Goal: Task Accomplishment & Management: Use online tool/utility

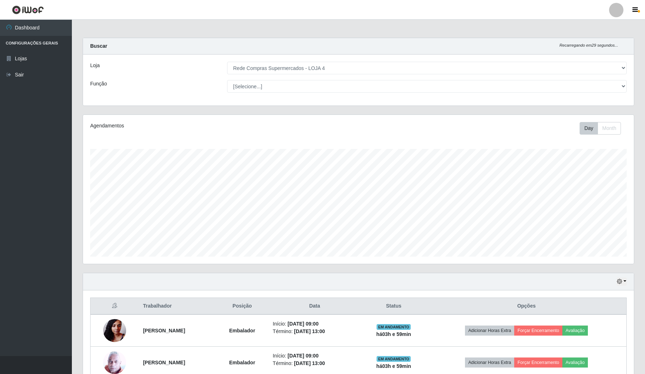
select select "159"
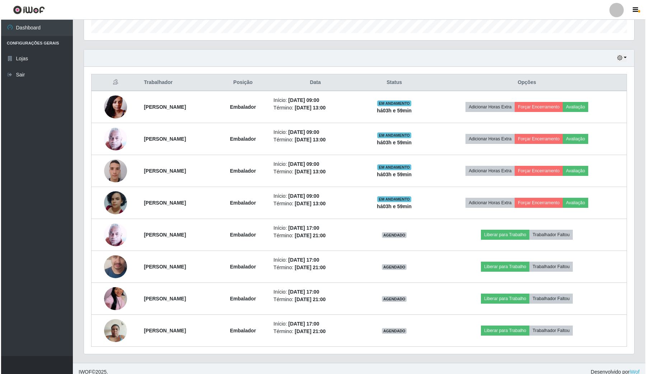
scroll to position [224, 0]
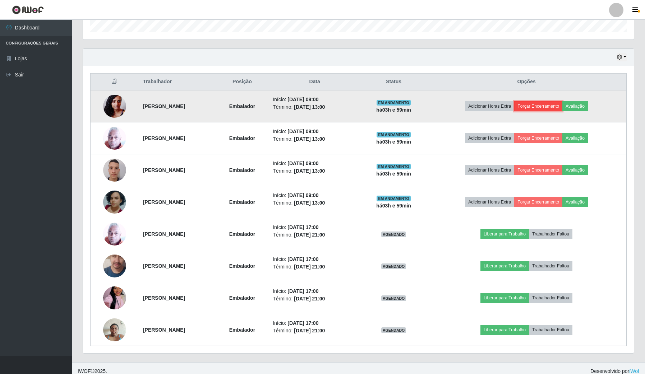
click at [543, 108] on button "Forçar Encerramento" at bounding box center [538, 106] width 48 height 10
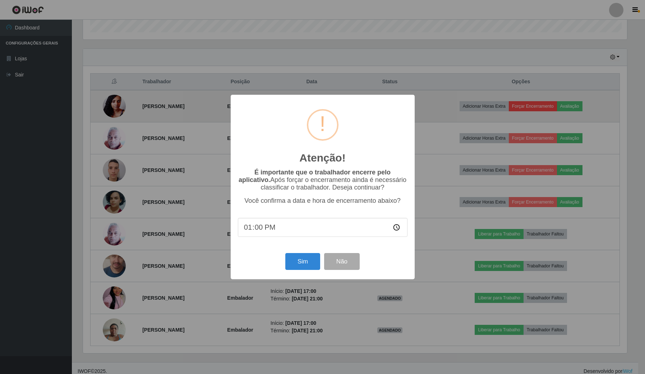
scroll to position [149, 545]
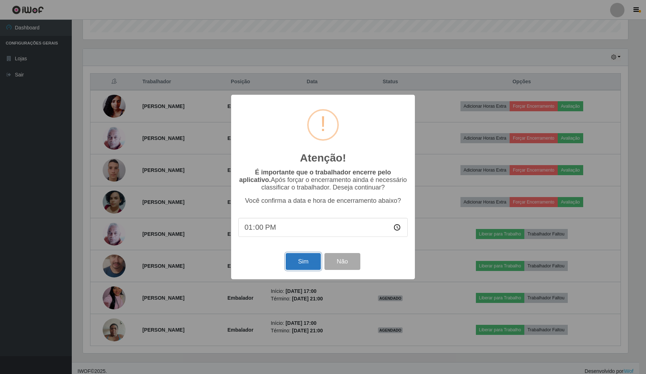
click at [311, 259] on button "Sim" at bounding box center [303, 261] width 35 height 17
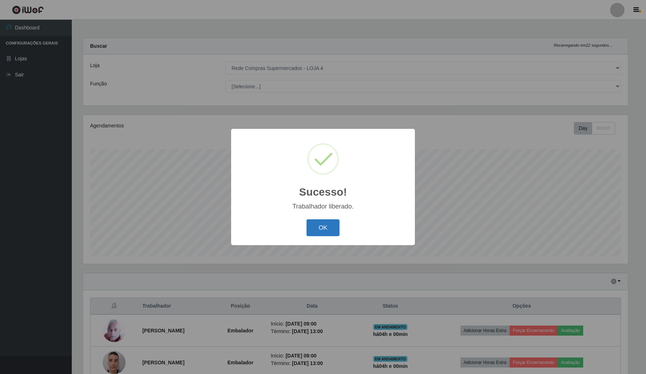
click at [327, 223] on button "OK" at bounding box center [323, 227] width 33 height 17
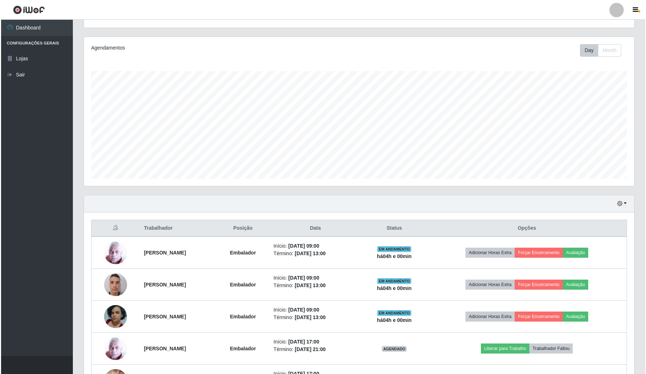
scroll to position [135, 0]
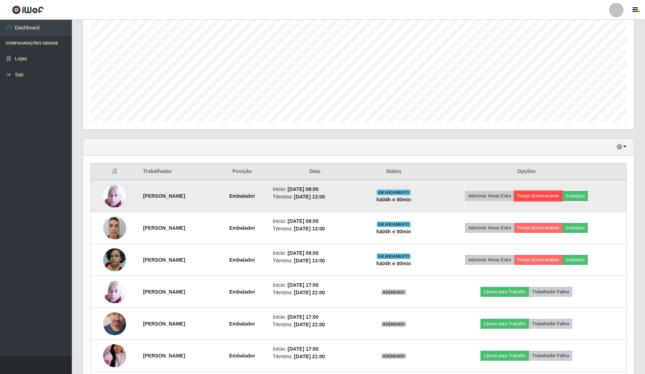
click at [554, 196] on button "Forçar Encerramento" at bounding box center [538, 196] width 48 height 10
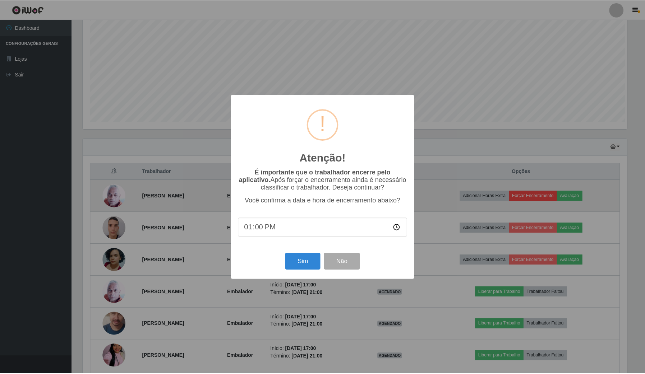
scroll to position [149, 545]
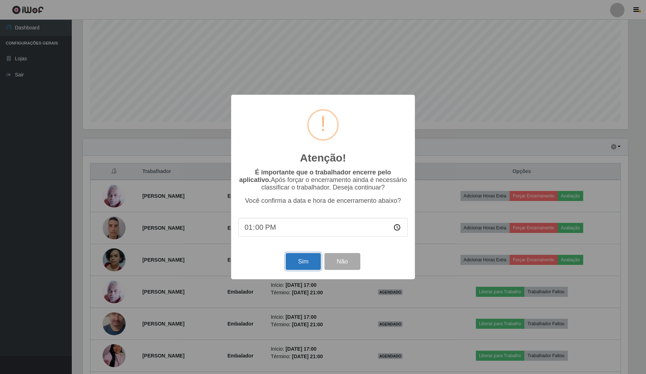
click at [301, 270] on button "Sim" at bounding box center [303, 261] width 35 height 17
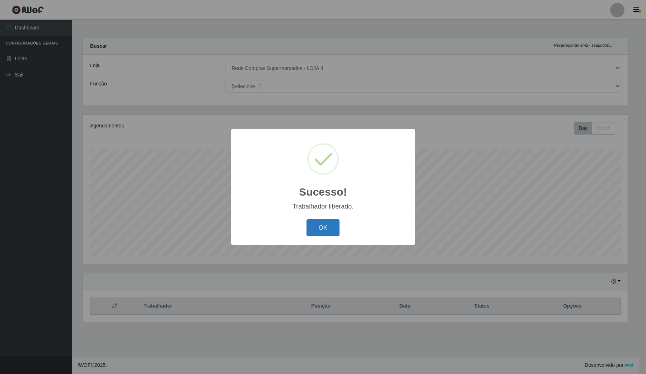
click at [329, 233] on button "OK" at bounding box center [323, 227] width 33 height 17
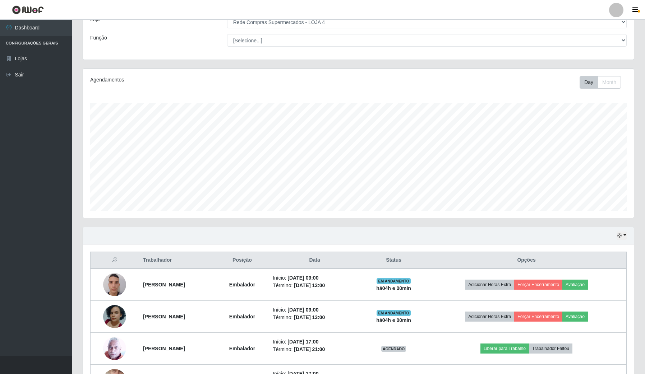
scroll to position [135, 0]
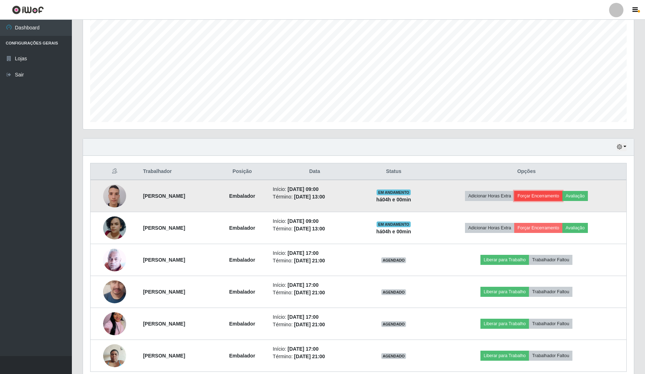
click at [560, 196] on button "Forçar Encerramento" at bounding box center [538, 196] width 48 height 10
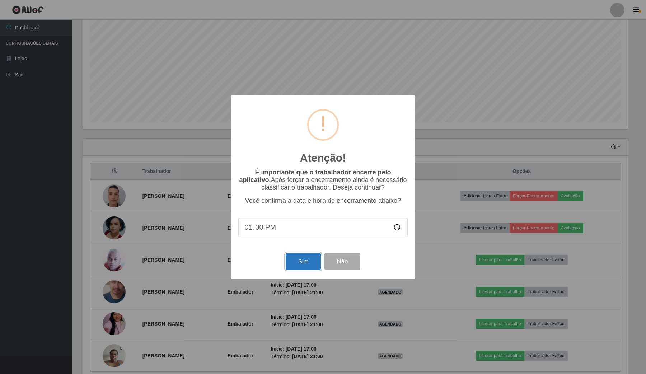
click at [291, 256] on button "Sim" at bounding box center [303, 261] width 35 height 17
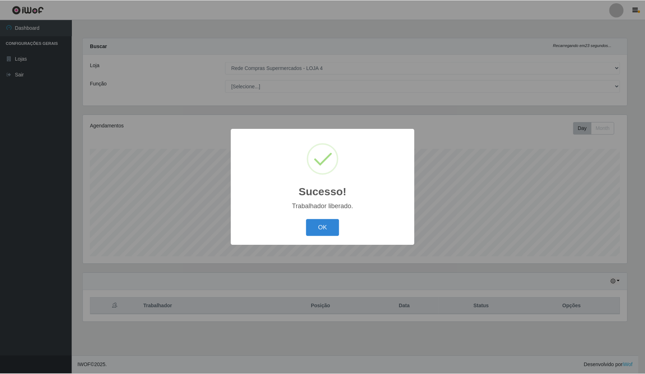
scroll to position [0, 0]
click at [334, 223] on button "OK" at bounding box center [323, 227] width 33 height 17
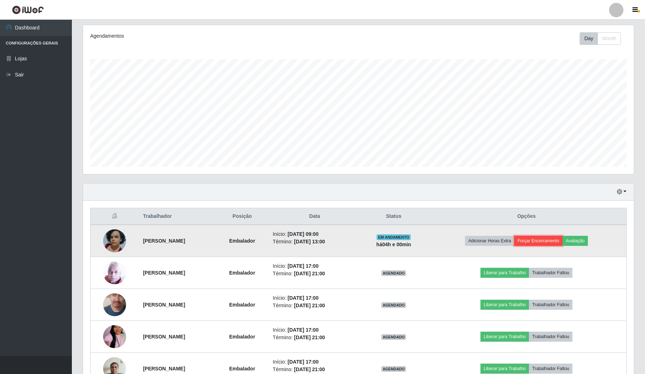
click at [559, 239] on button "Forçar Encerramento" at bounding box center [538, 241] width 48 height 10
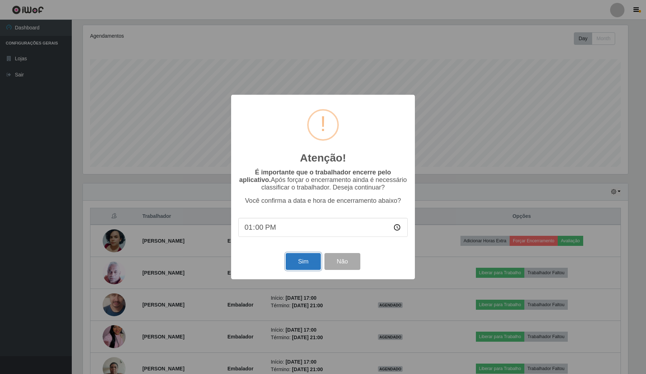
click at [308, 263] on button "Sim" at bounding box center [303, 261] width 35 height 17
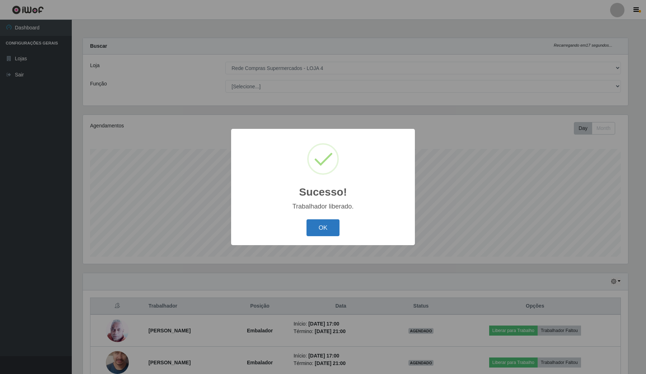
click at [335, 228] on button "OK" at bounding box center [323, 227] width 33 height 17
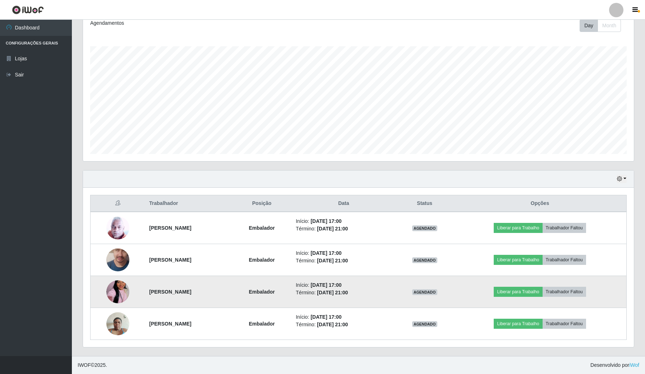
click at [110, 290] on img at bounding box center [117, 291] width 23 height 41
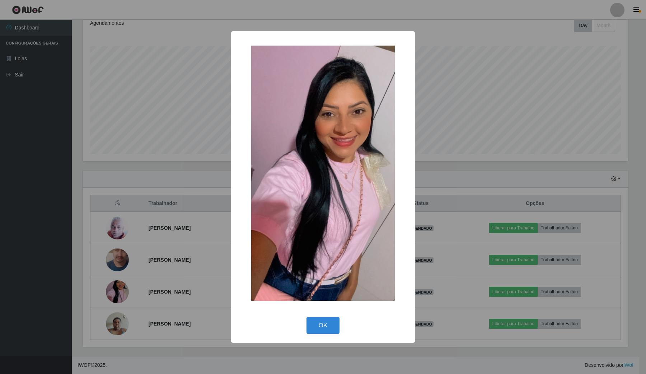
drag, startPoint x: 83, startPoint y: 369, endPoint x: 123, endPoint y: 355, distance: 43.0
click at [87, 366] on div "× OK Cancel" at bounding box center [323, 187] width 646 height 374
